Goal: Check status

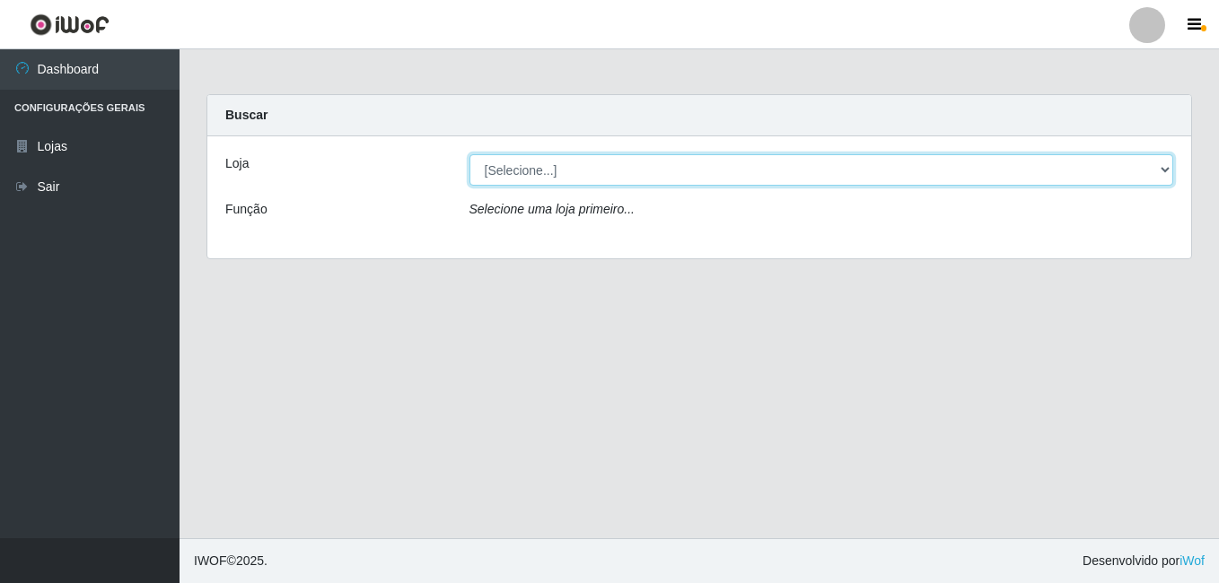
drag, startPoint x: 826, startPoint y: 165, endPoint x: 808, endPoint y: 188, distance: 28.7
click at [812, 184] on select "[Selecione...] Bemais Supermercados - B7 Oitizeiro" at bounding box center [821, 169] width 704 height 31
select select "411"
click at [469, 154] on select "[Selecione...] Bemais Supermercados - B7 Oitizeiro" at bounding box center [821, 169] width 704 height 31
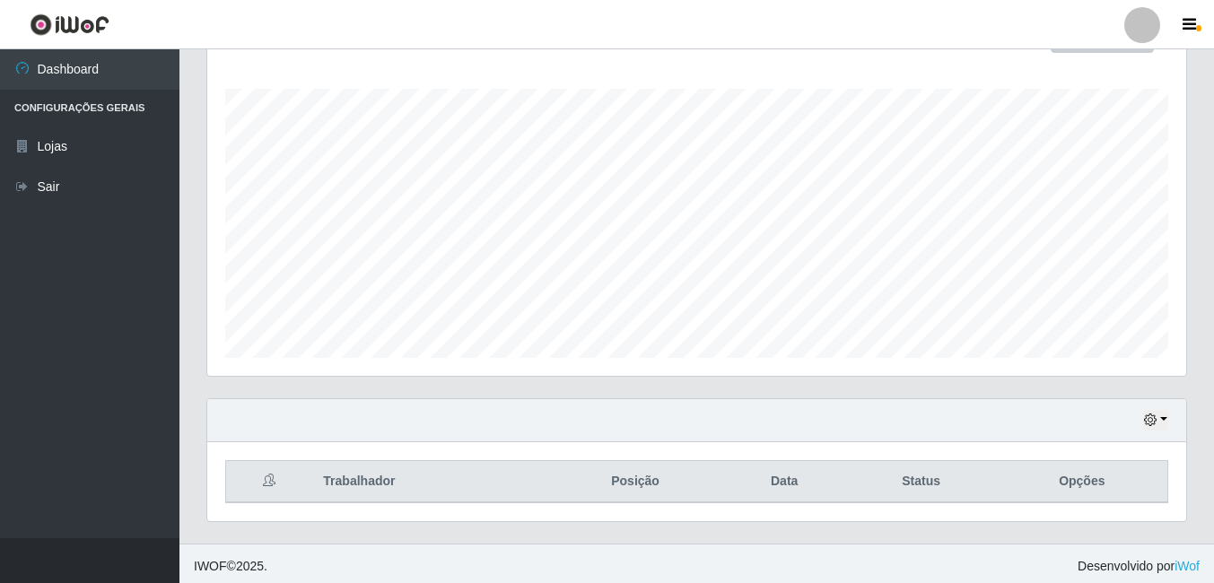
scroll to position [289, 0]
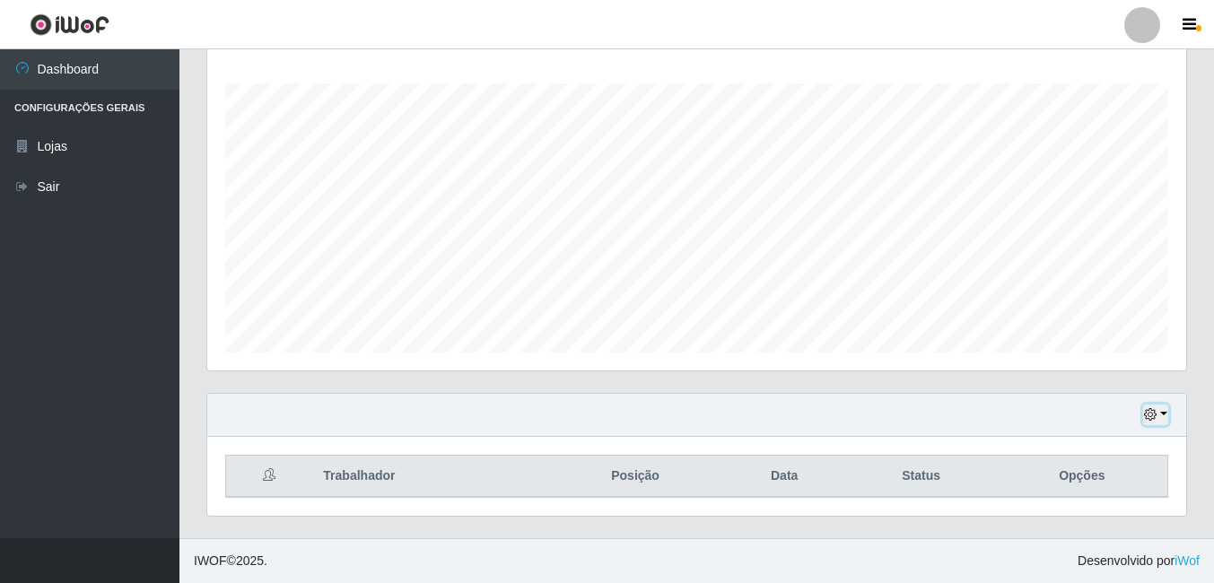
click at [1158, 415] on button "button" at bounding box center [1155, 415] width 25 height 21
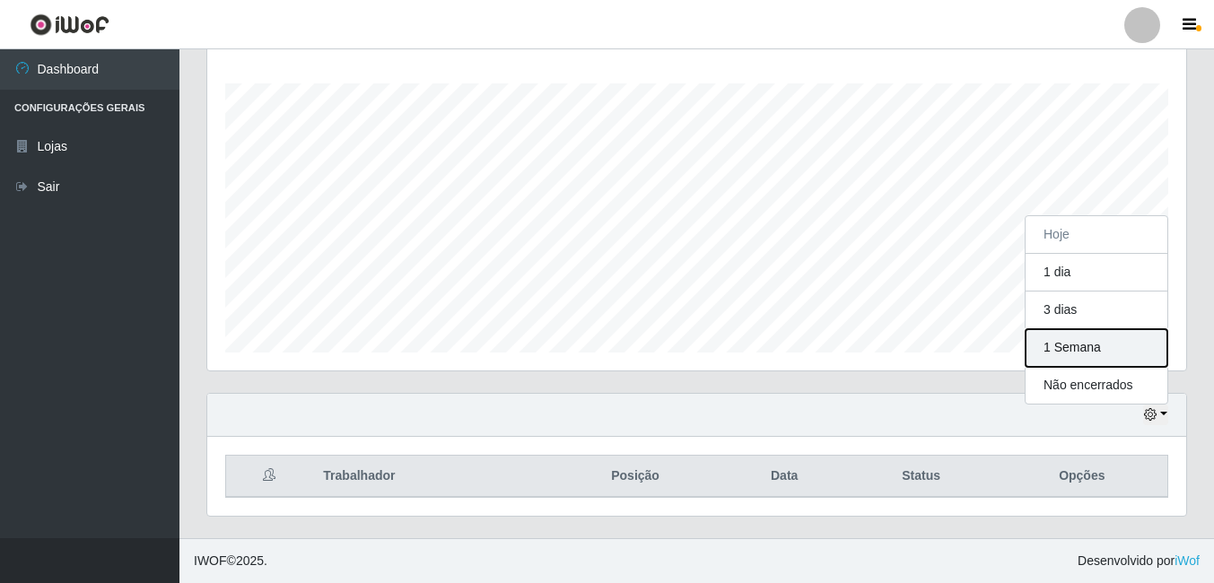
click at [1072, 352] on button "1 Semana" at bounding box center [1097, 348] width 142 height 38
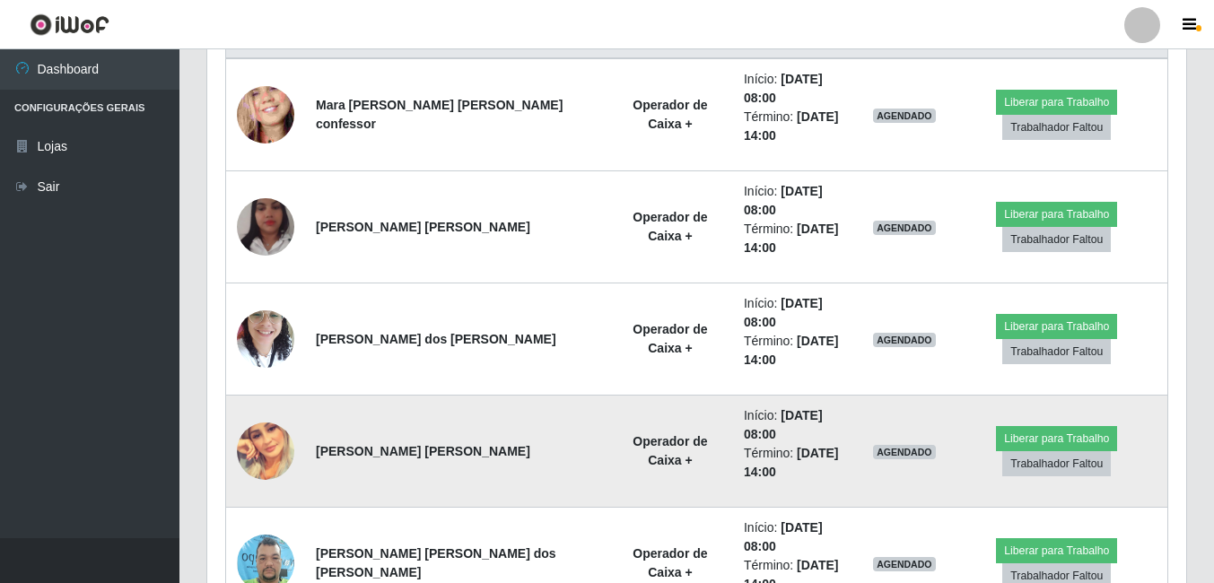
scroll to position [738, 0]
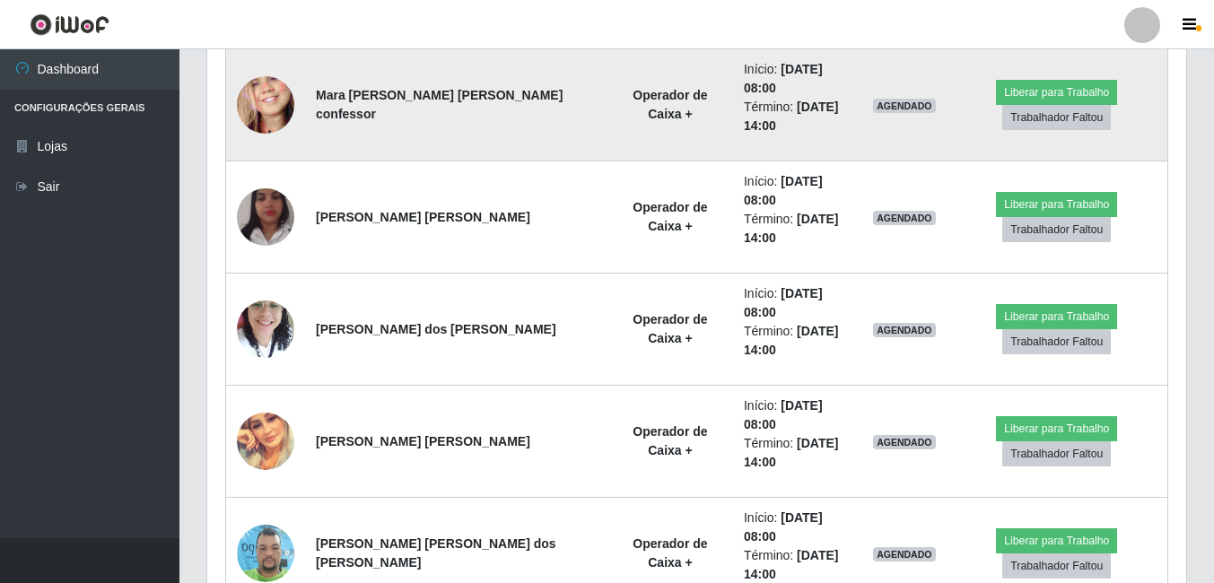
click at [266, 89] on img at bounding box center [265, 105] width 57 height 125
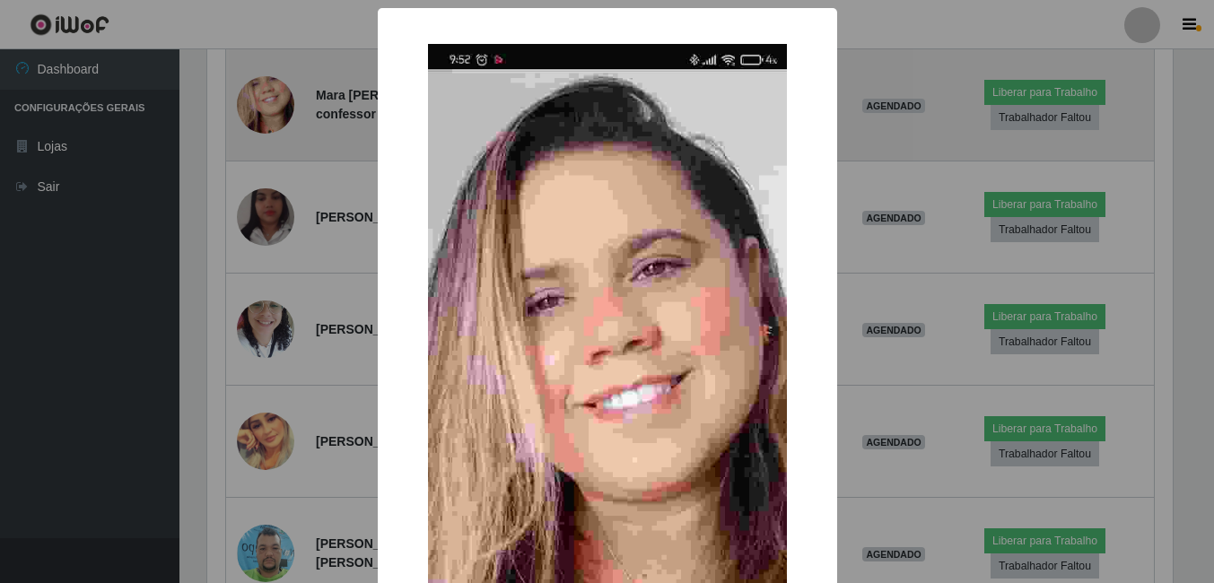
scroll to position [372, 970]
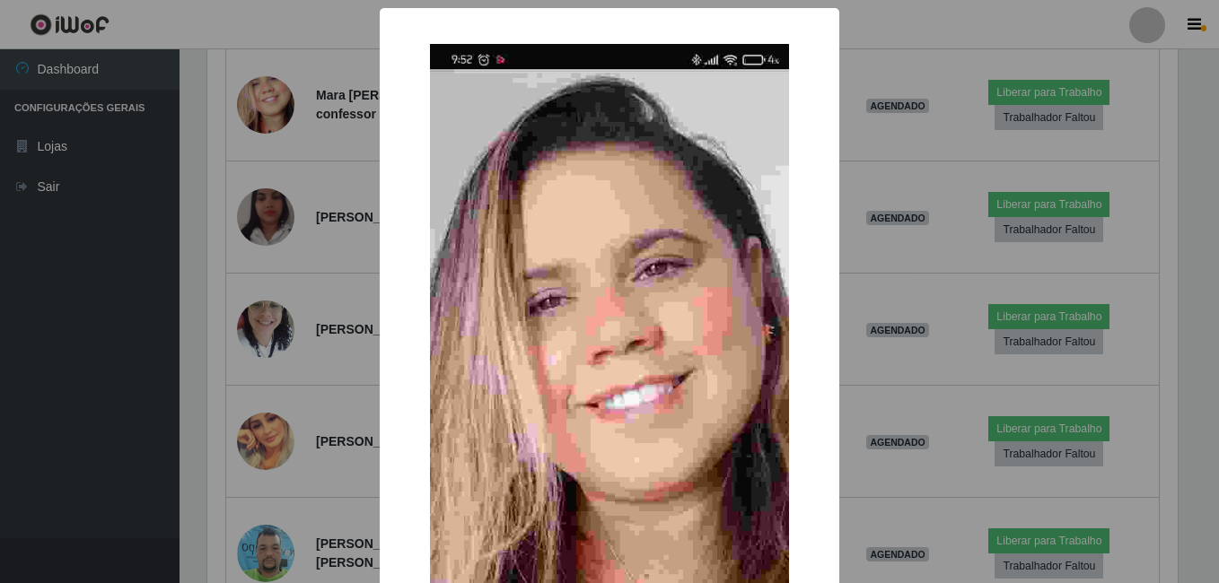
drag, startPoint x: 333, startPoint y: 219, endPoint x: 345, endPoint y: 229, distance: 15.3
click at [345, 229] on div "× OK Cancel" at bounding box center [609, 291] width 1219 height 583
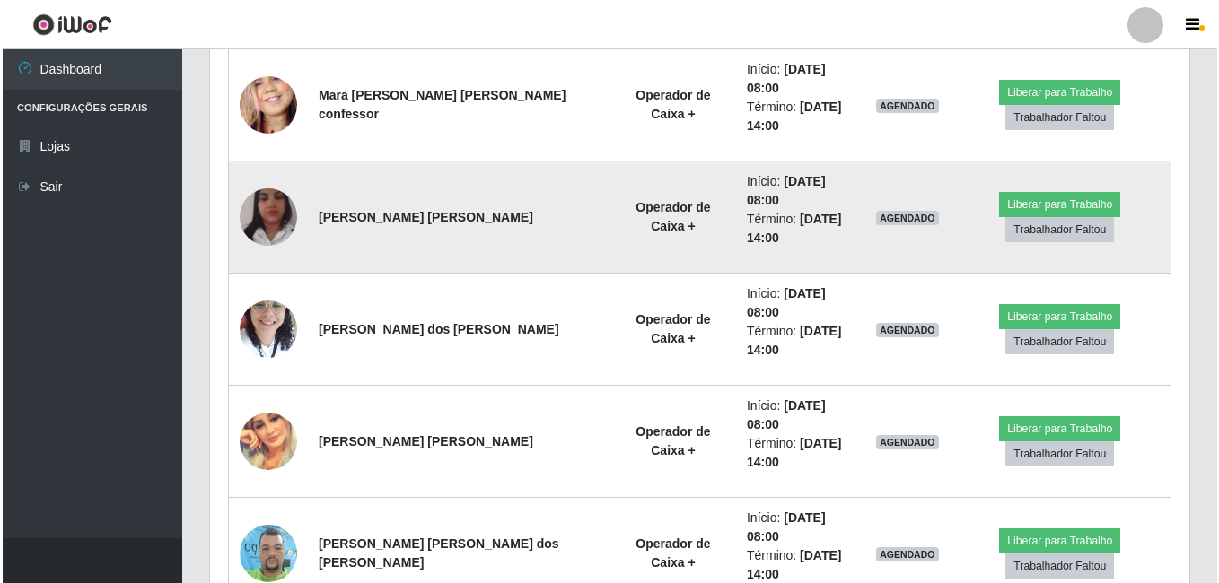
scroll to position [372, 979]
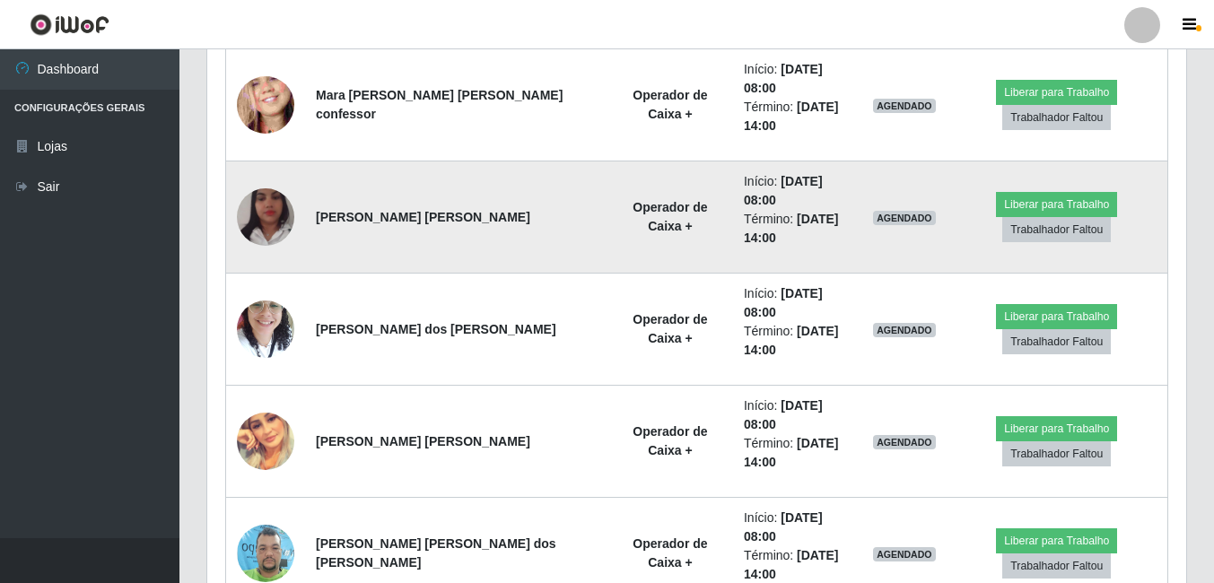
click at [260, 181] on img at bounding box center [265, 217] width 57 height 102
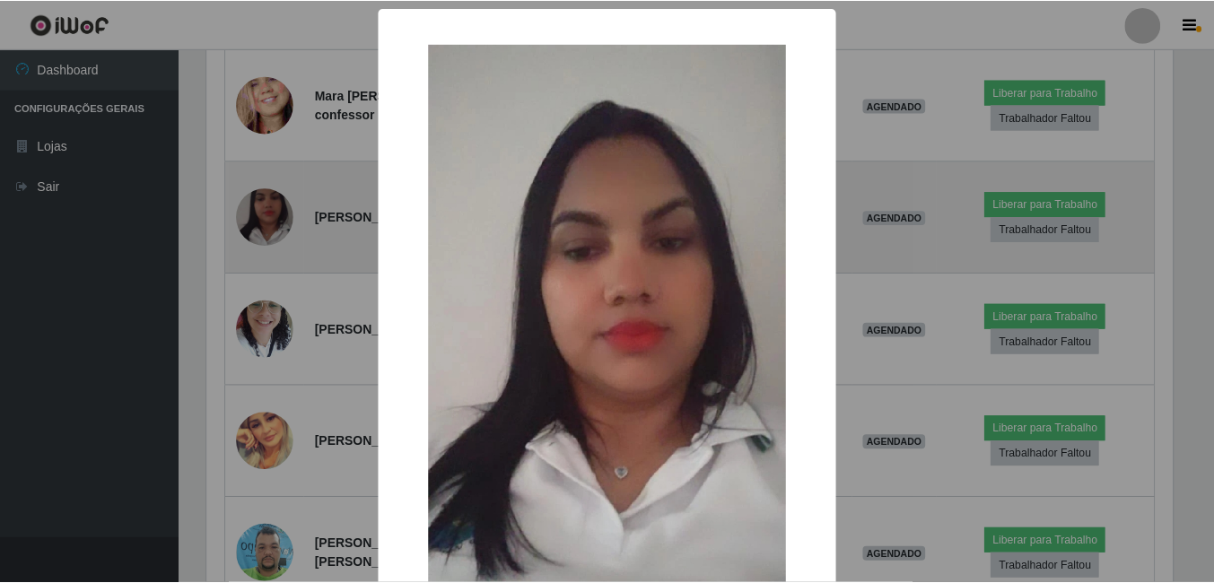
scroll to position [372, 970]
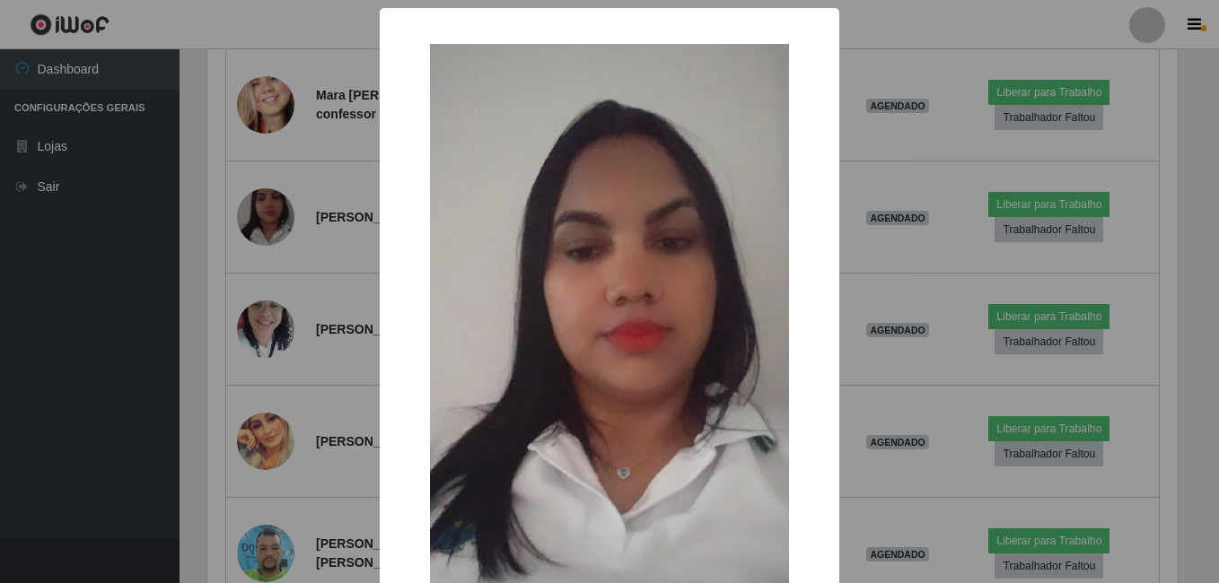
click at [345, 319] on div "× OK Cancel" at bounding box center [609, 291] width 1219 height 583
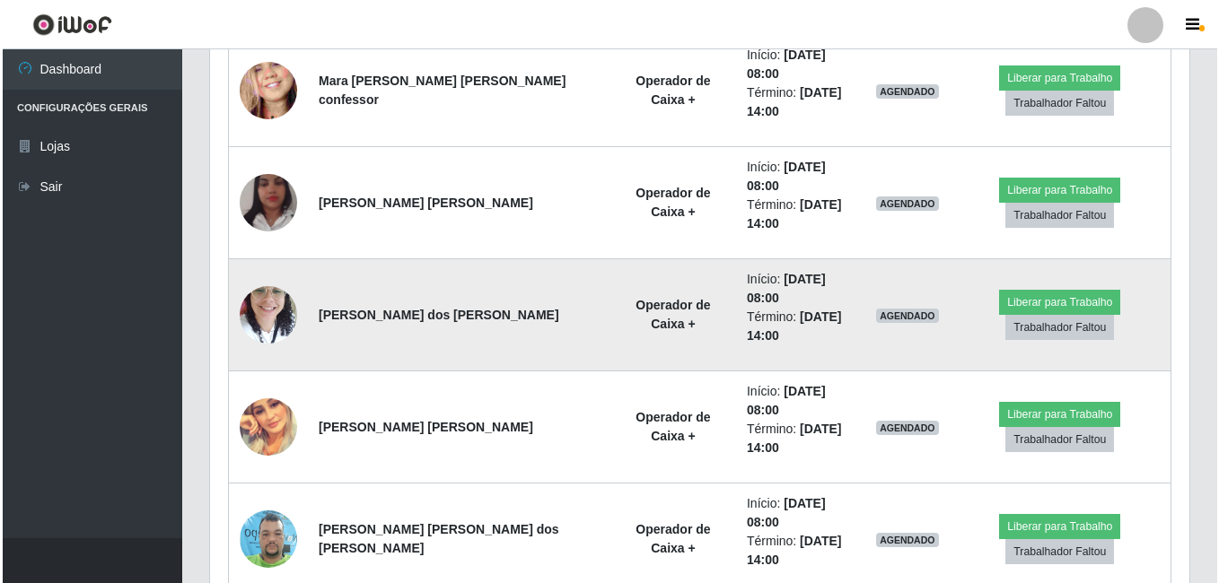
scroll to position [756, 0]
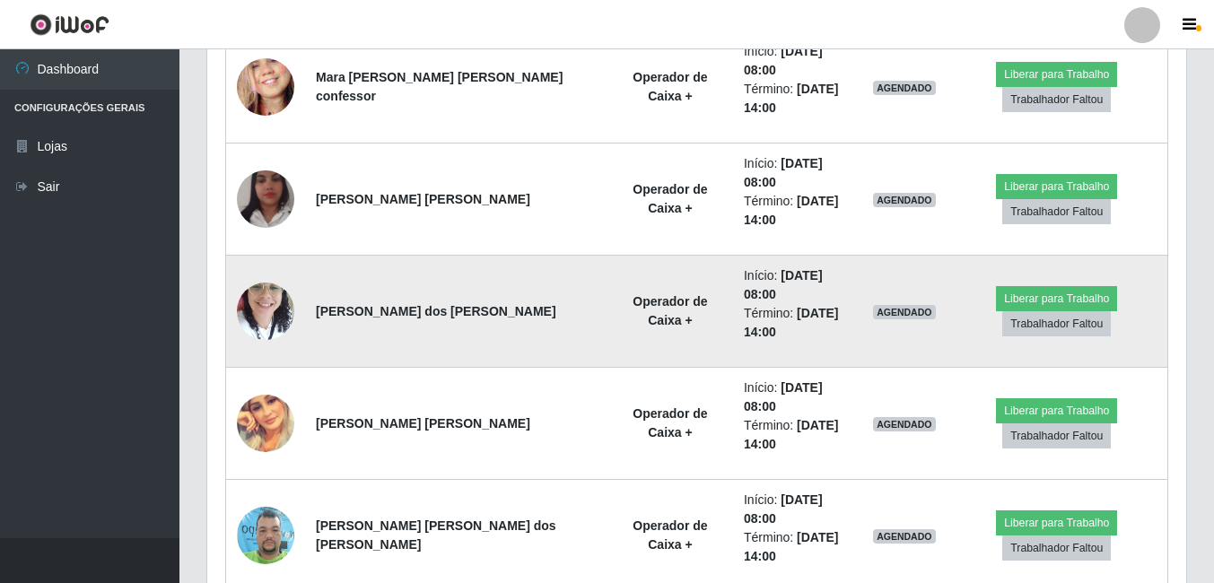
click at [271, 273] on img at bounding box center [265, 311] width 57 height 76
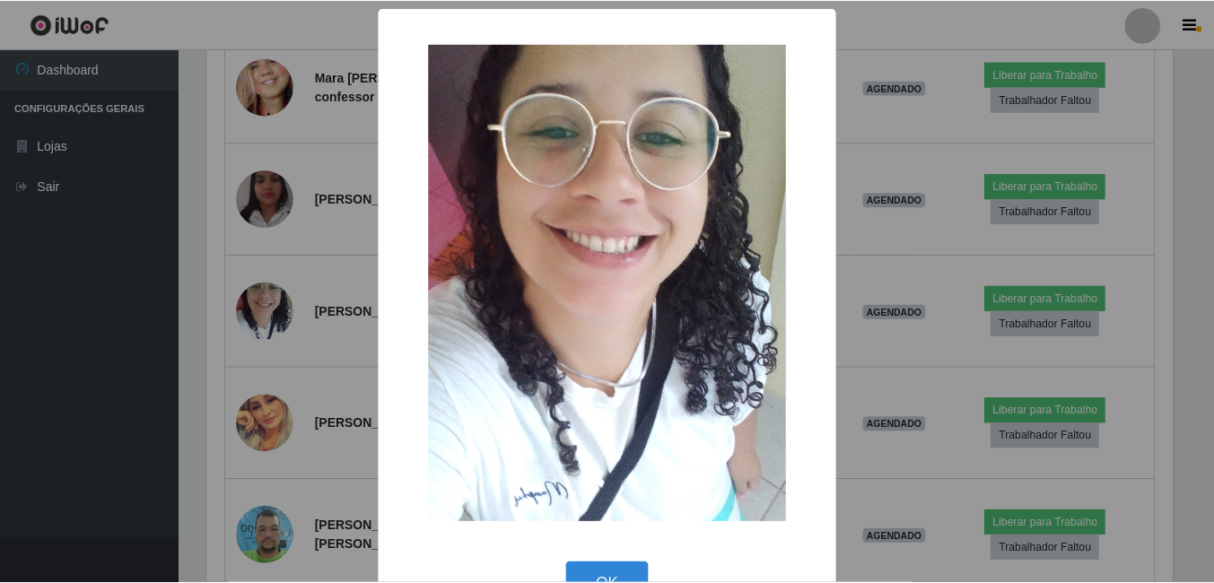
scroll to position [372, 970]
click at [280, 299] on div "× OK Cancel" at bounding box center [609, 291] width 1219 height 583
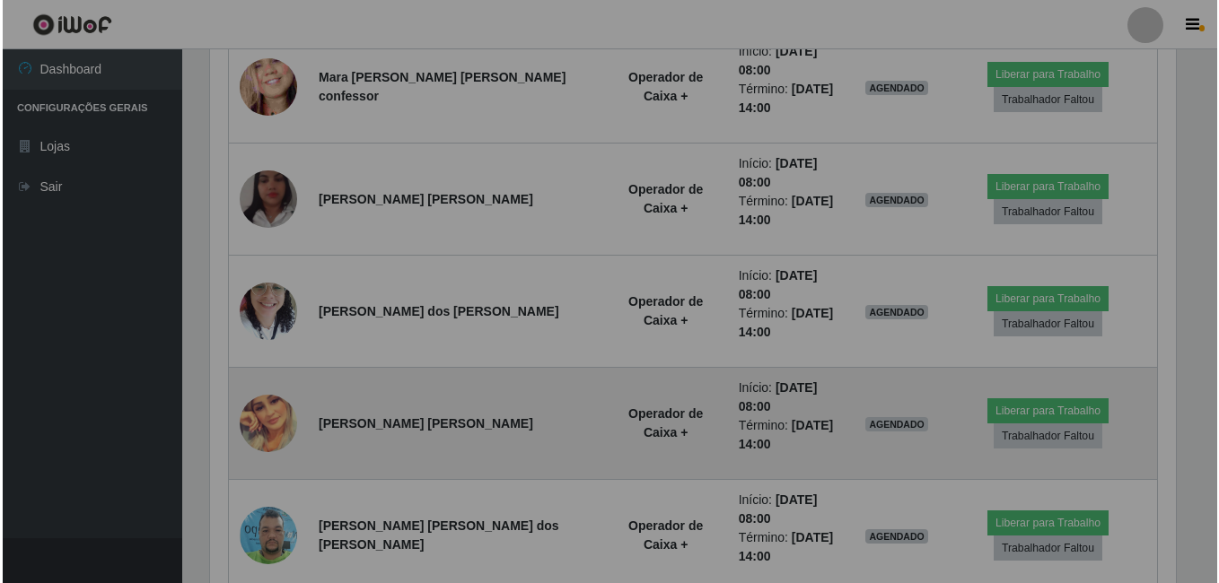
scroll to position [372, 979]
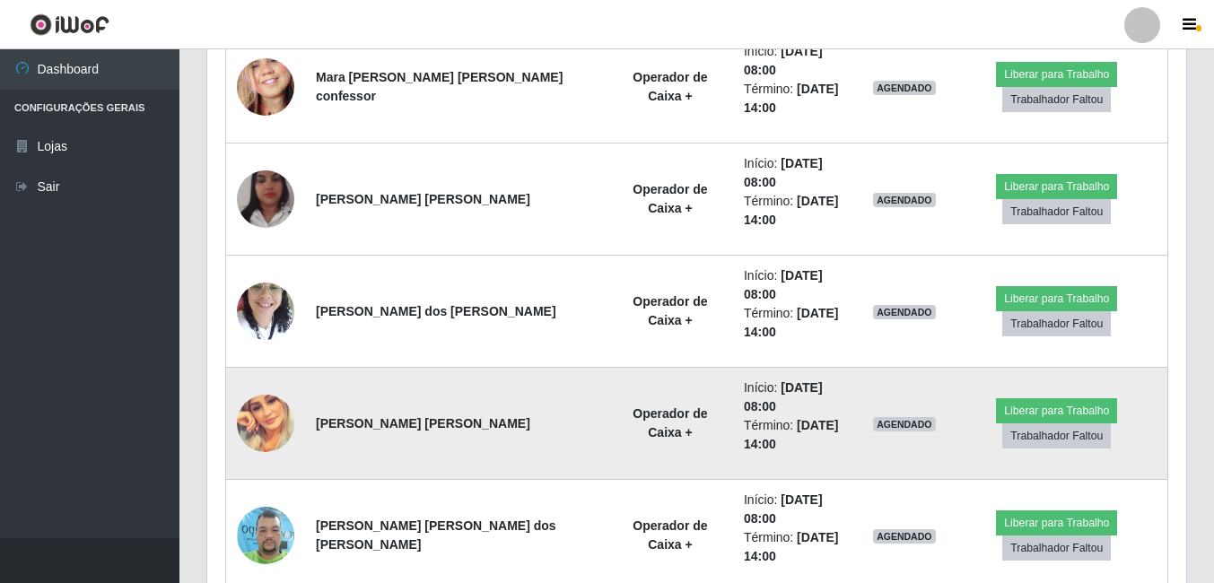
click at [262, 395] on img at bounding box center [265, 423] width 57 height 57
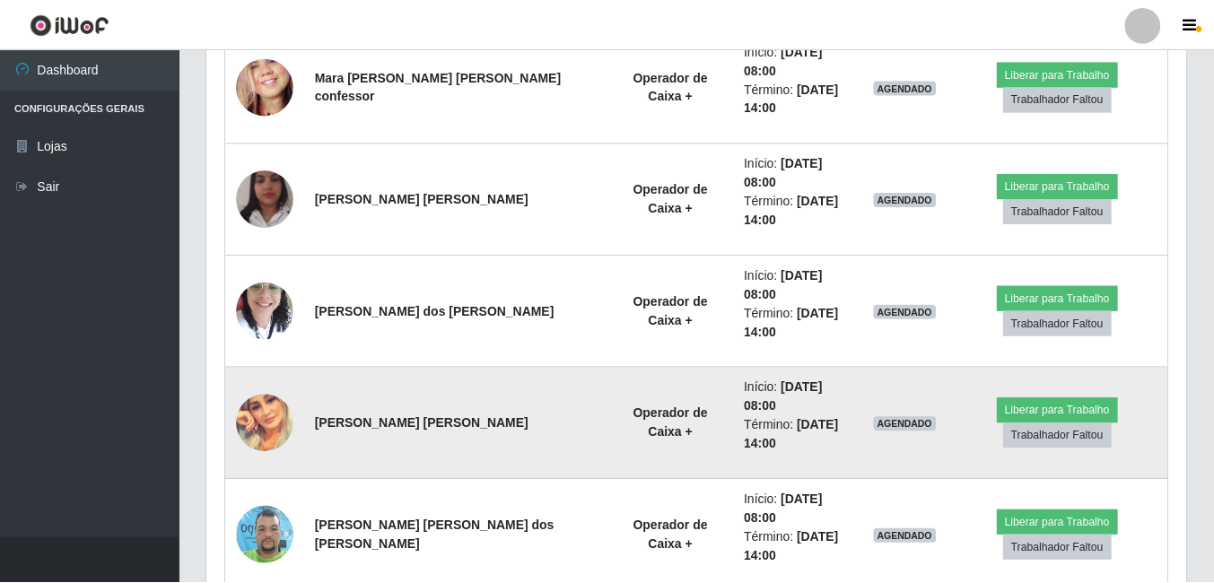
scroll to position [372, 970]
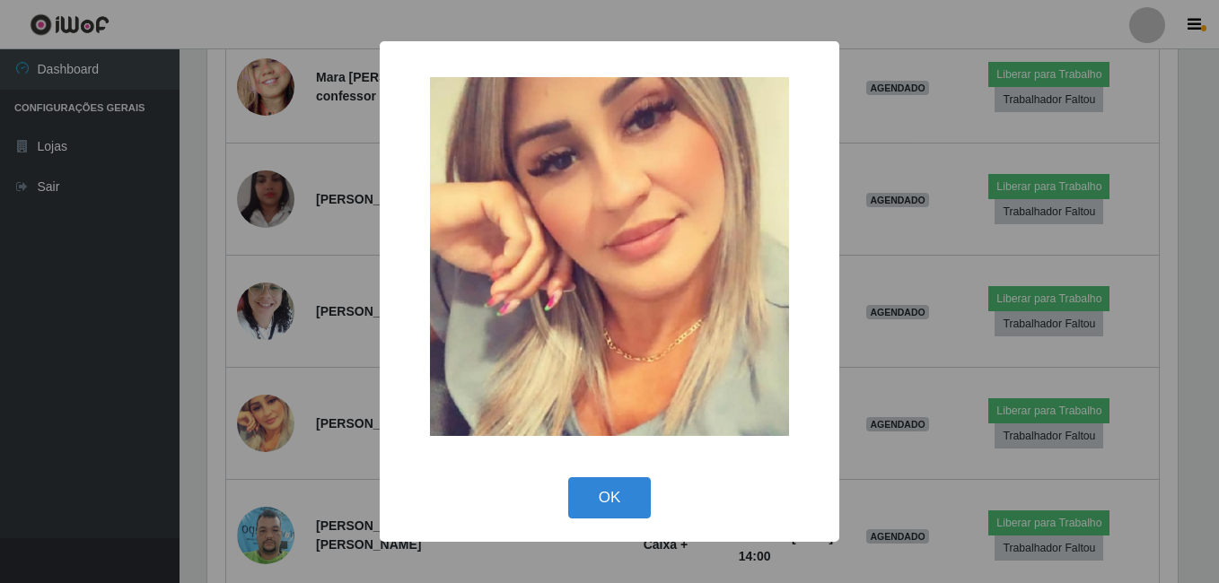
click at [330, 293] on div "× OK Cancel" at bounding box center [609, 291] width 1219 height 583
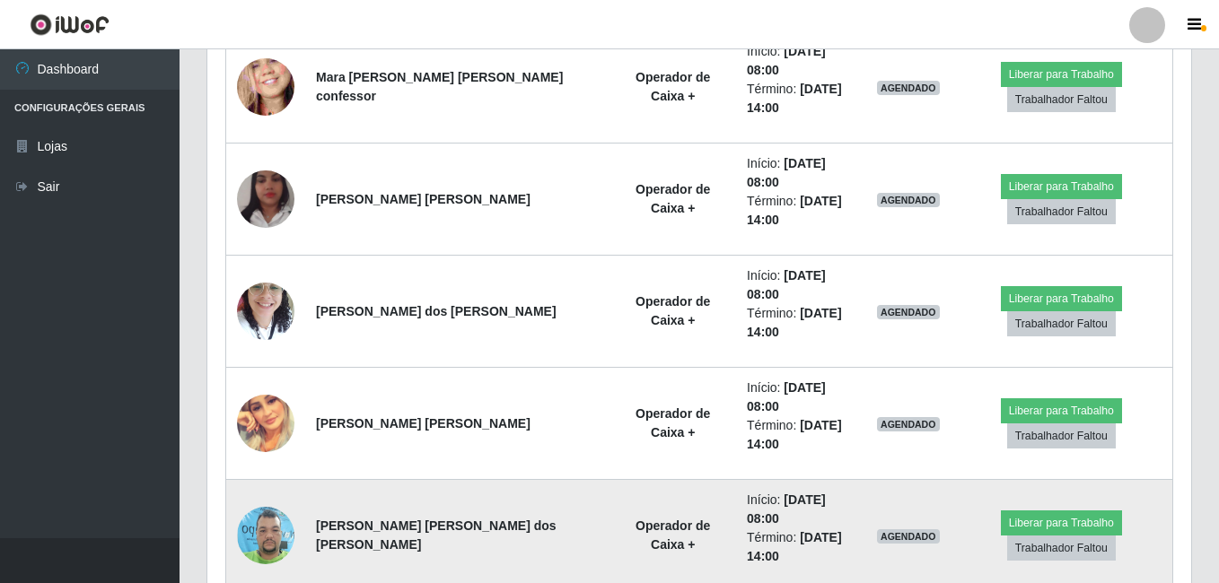
scroll to position [372, 979]
click at [257, 497] on img at bounding box center [265, 535] width 57 height 76
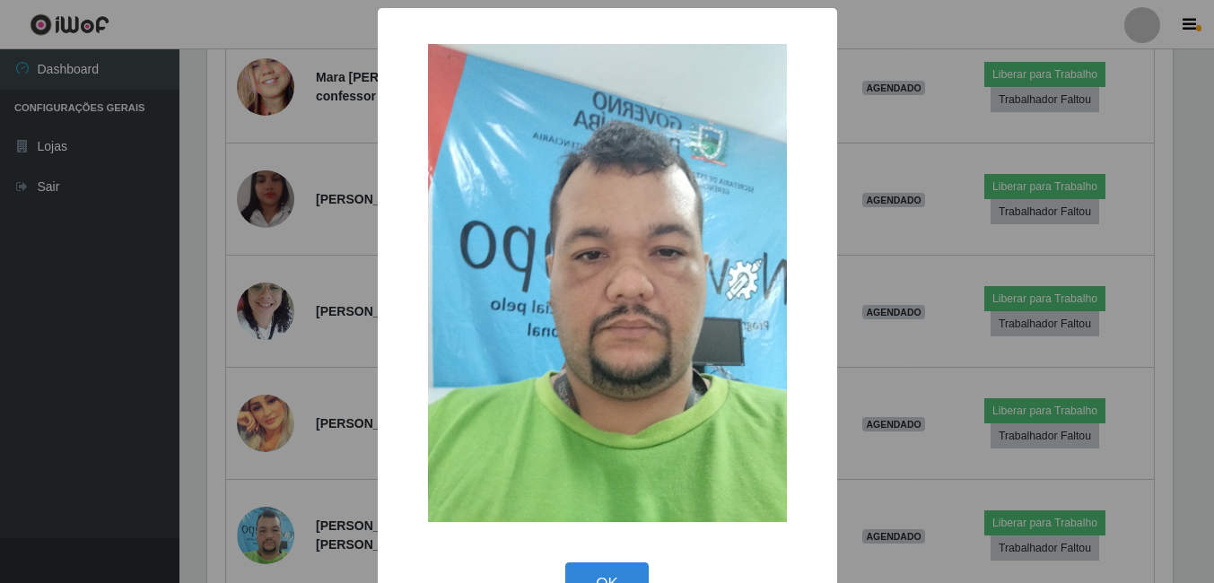
scroll to position [372, 970]
click at [293, 374] on div "× OK Cancel" at bounding box center [609, 291] width 1219 height 583
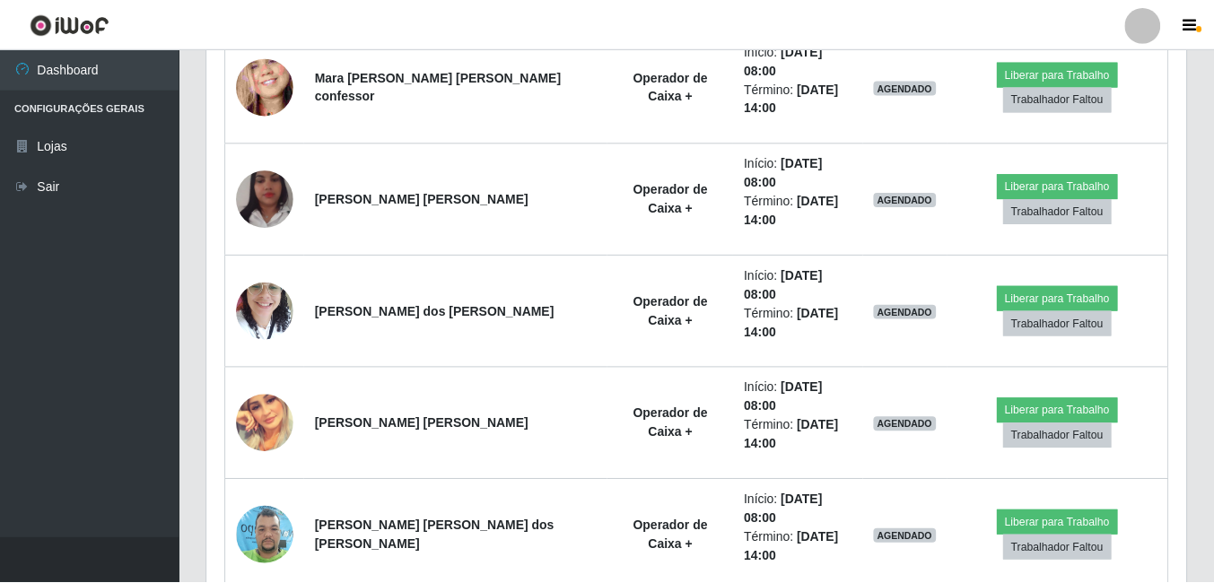
scroll to position [372, 979]
